Goal: Task Accomplishment & Management: Use online tool/utility

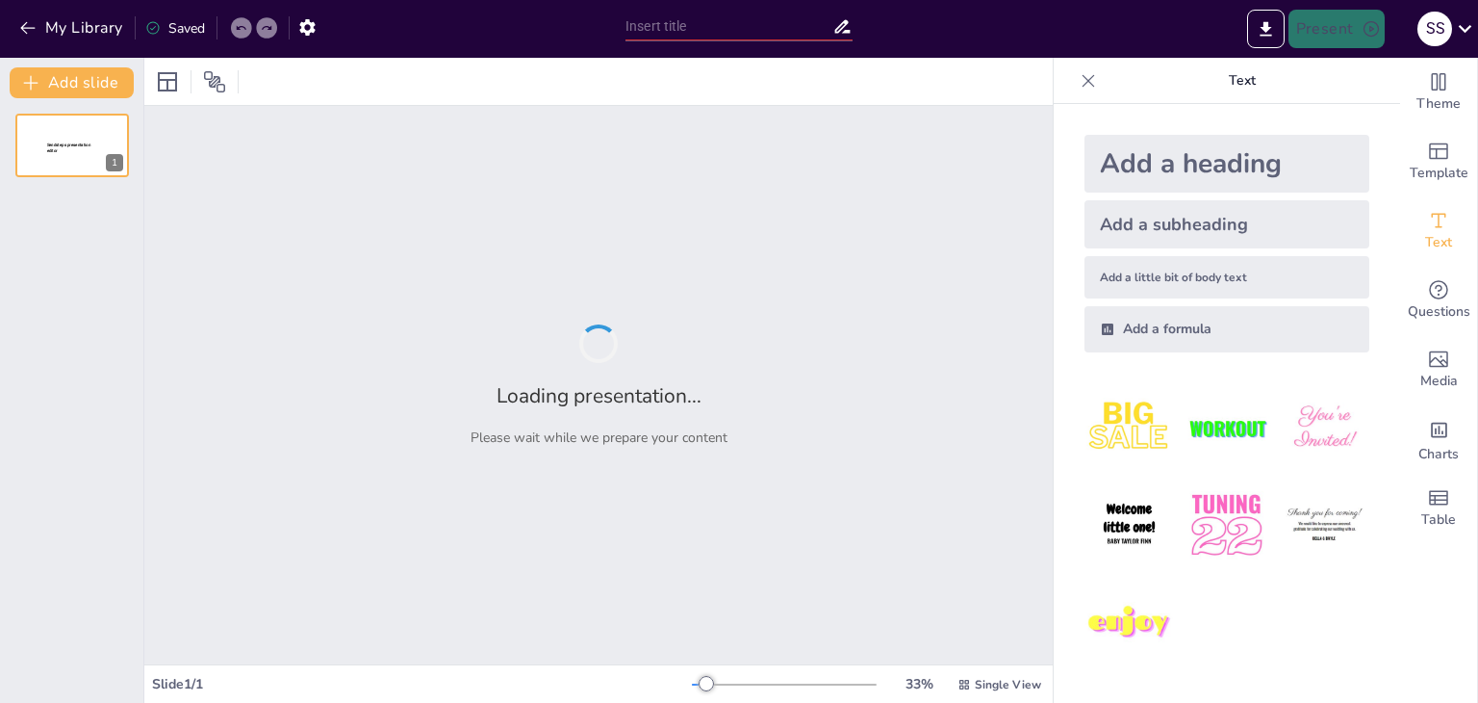
type input "Análisis Comparativo de Candidatos: Herramientas para una Decisión Exitosa"
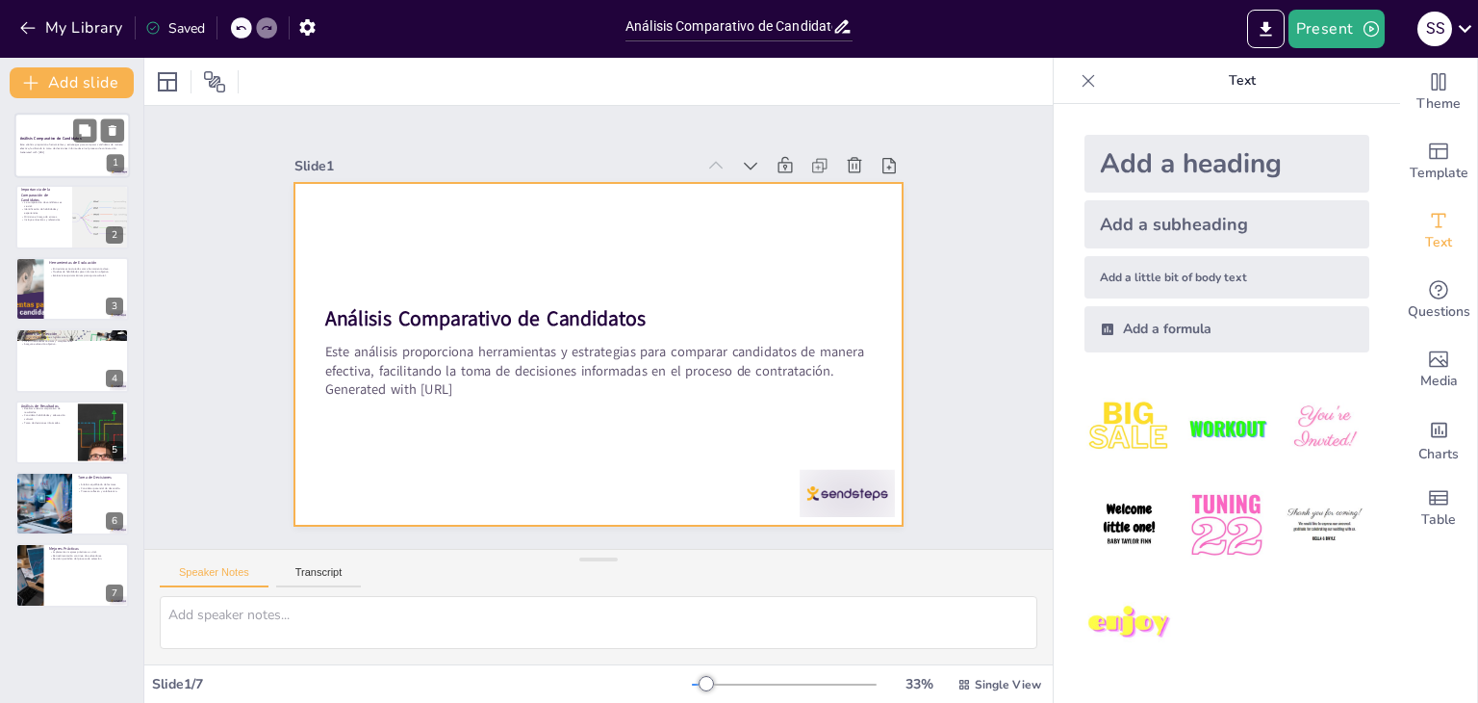
click at [80, 156] on div at bounding box center [71, 145] width 115 height 65
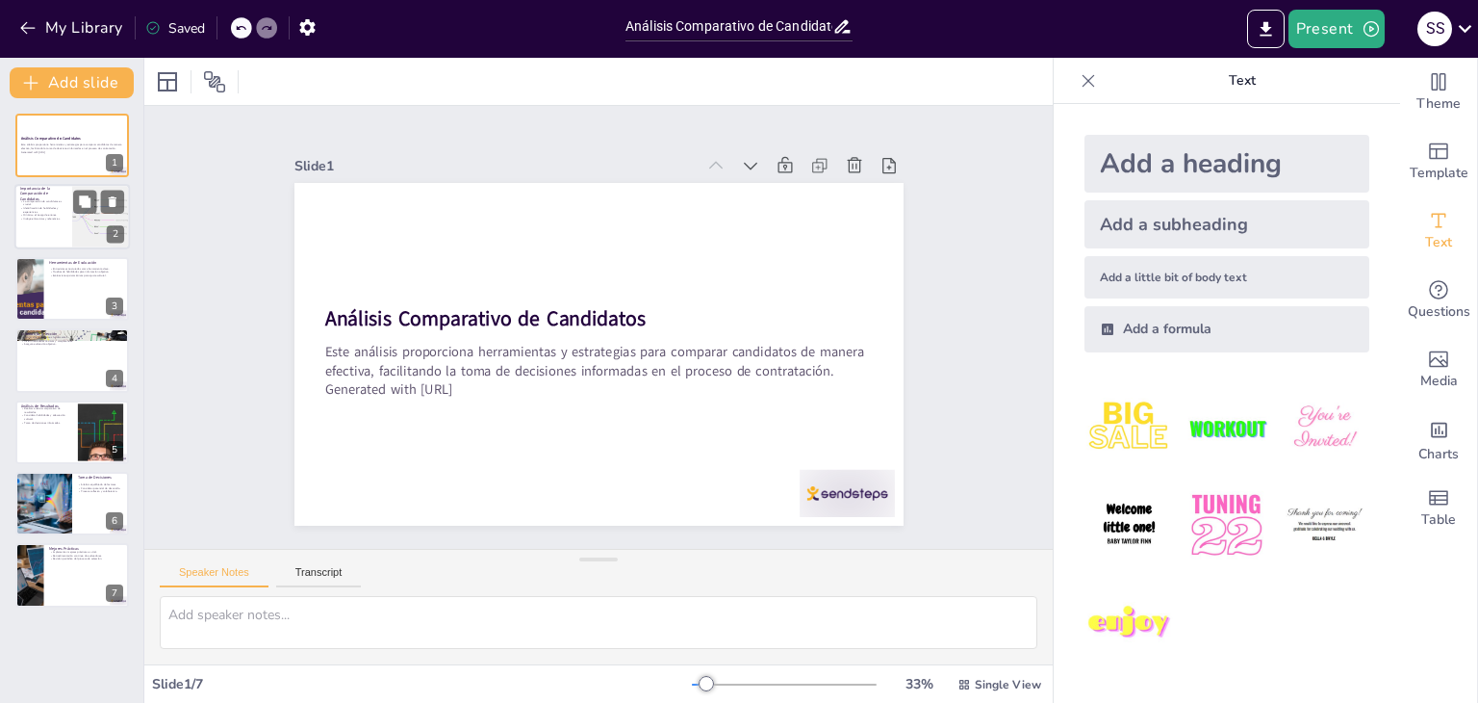
click at [62, 224] on div at bounding box center [71, 217] width 115 height 65
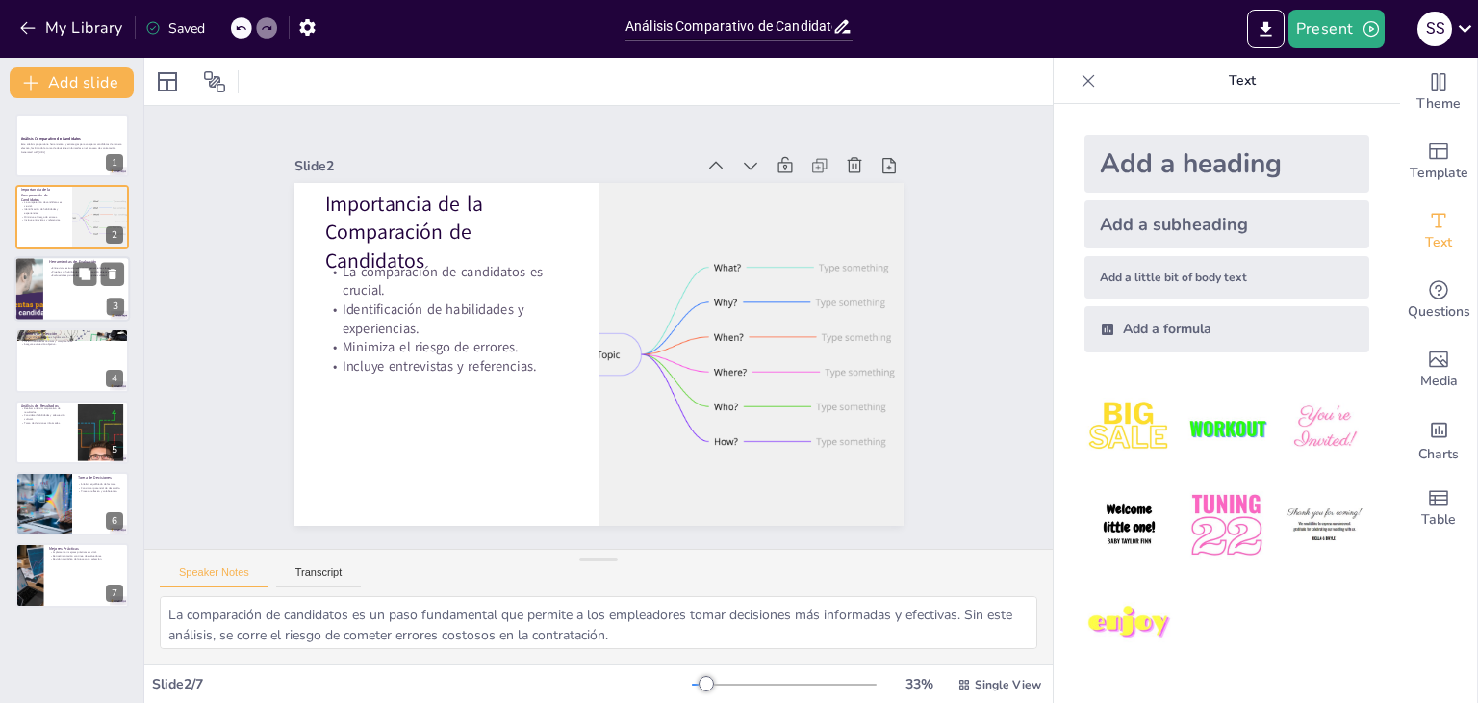
click at [63, 289] on div at bounding box center [71, 288] width 115 height 65
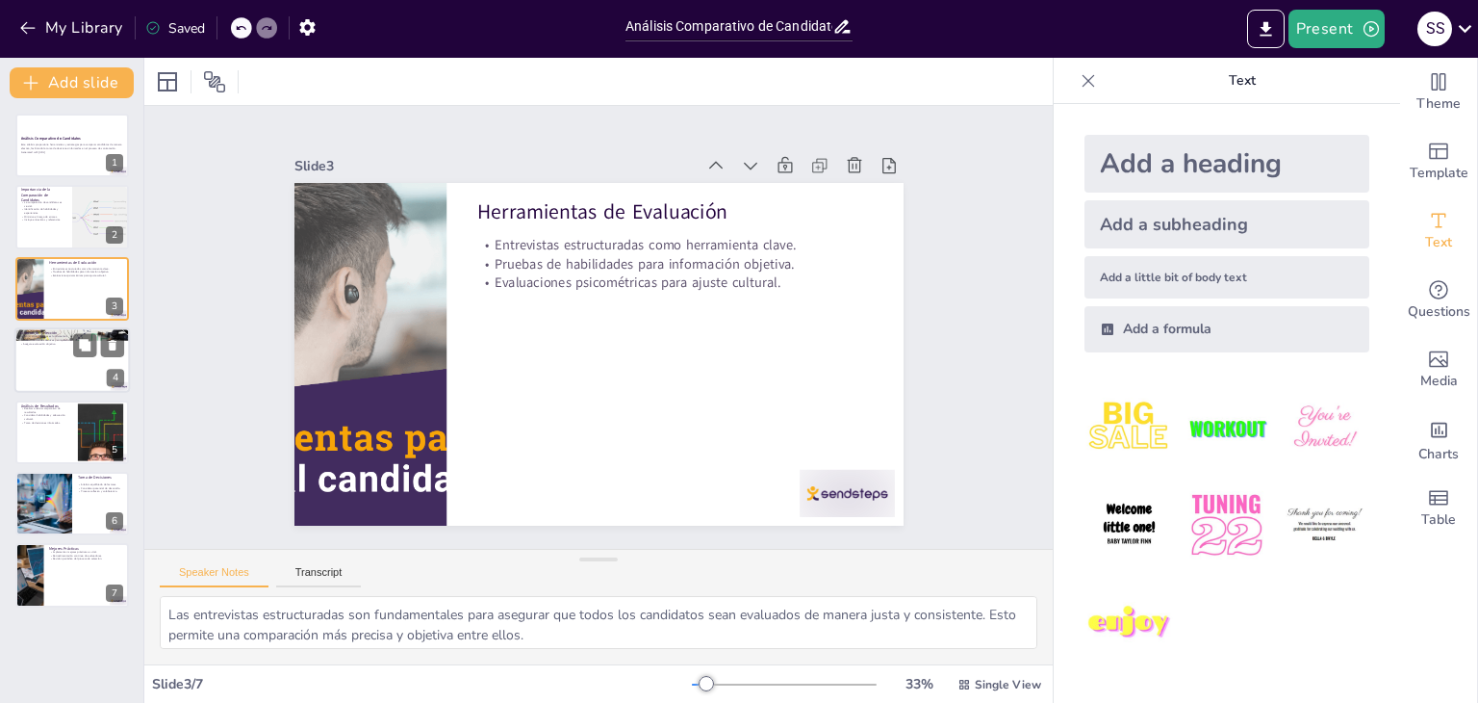
click at [75, 374] on div at bounding box center [71, 359] width 115 height 65
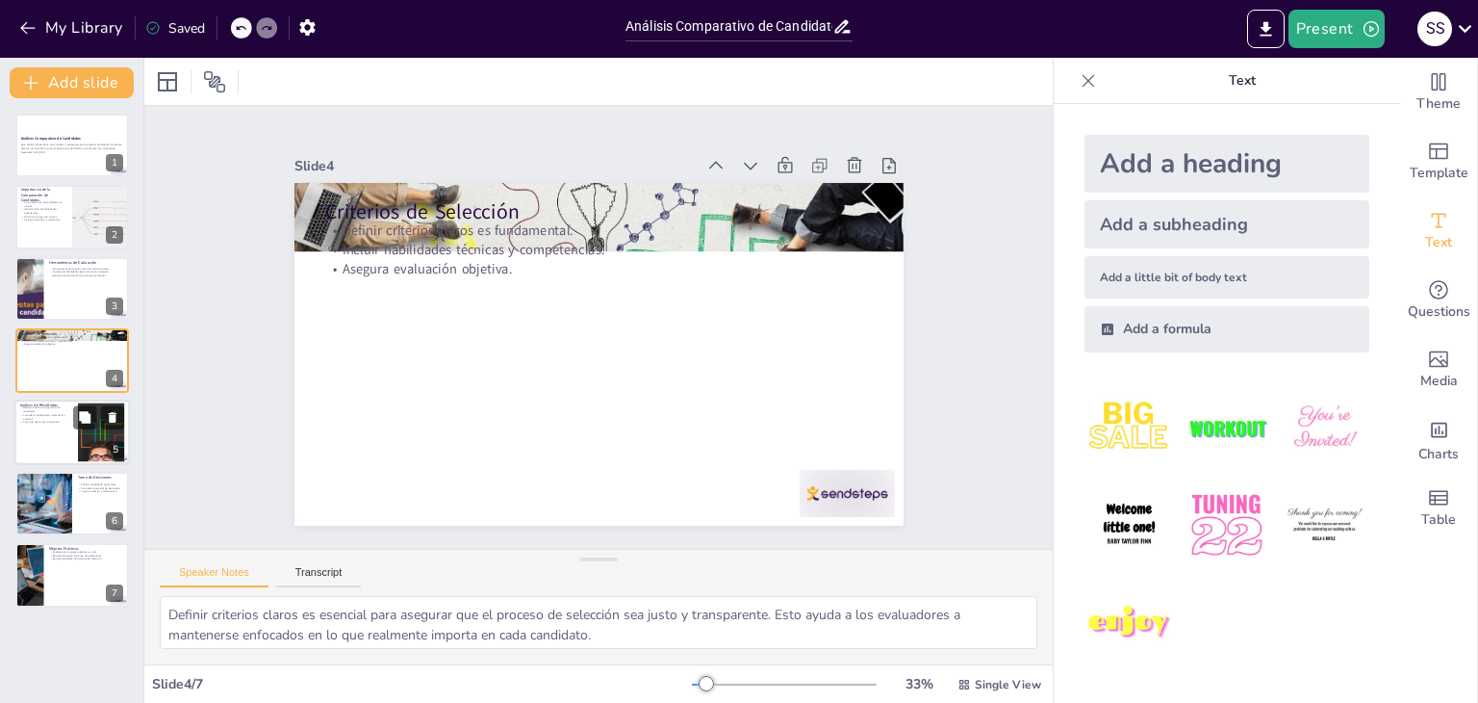
click at [62, 454] on div at bounding box center [71, 431] width 115 height 65
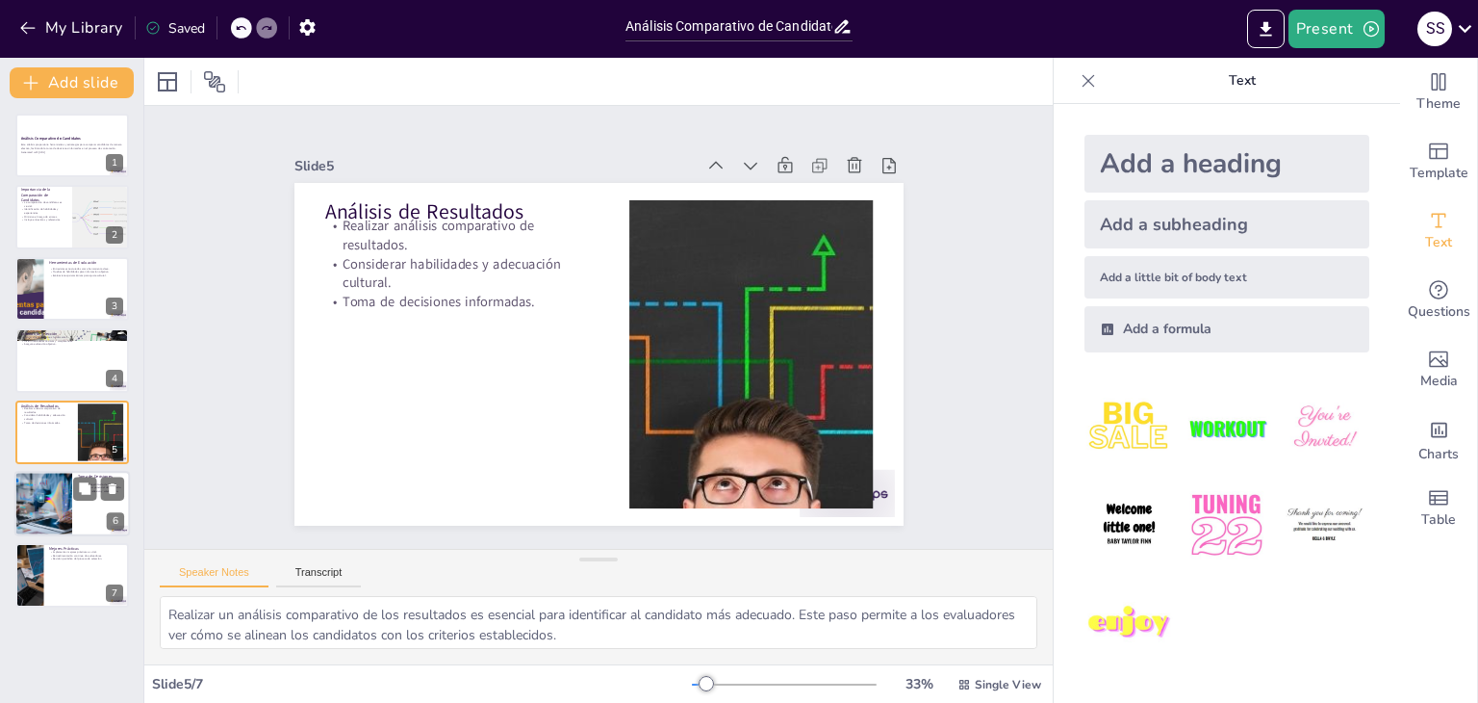
click at [95, 519] on div at bounding box center [71, 503] width 115 height 65
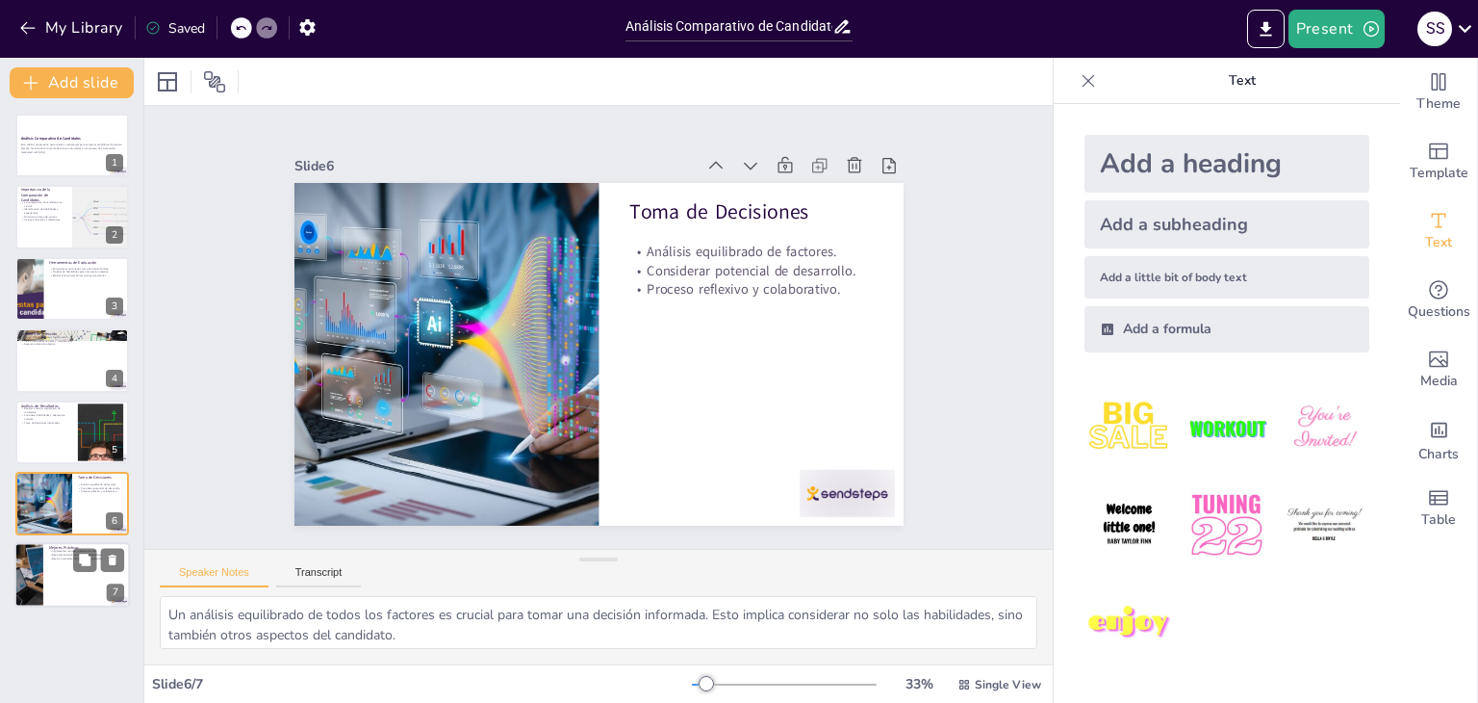
click at [86, 586] on div at bounding box center [71, 575] width 115 height 65
type textarea "Implementar mejores prácticas en el proceso de selección no solo mejora la cali…"
